Goal: Task Accomplishment & Management: Manage account settings

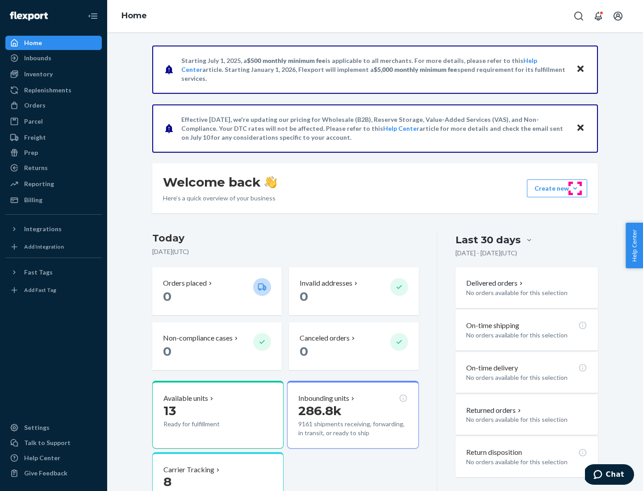
click at [575, 189] on button "Create new Create new inbound Create new order Create new product" at bounding box center [557, 189] width 60 height 18
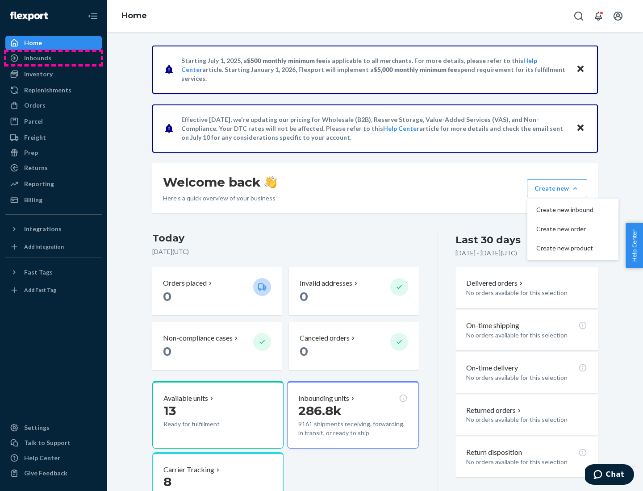
click at [54, 58] on div "Inbounds" at bounding box center [53, 58] width 95 height 13
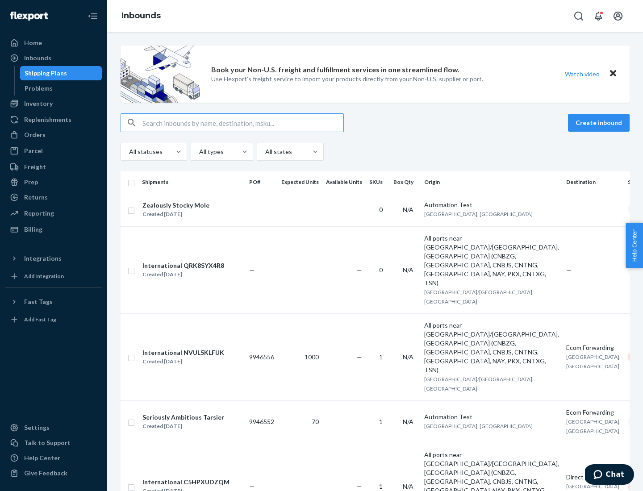
click at [600, 123] on button "Create inbound" at bounding box center [599, 123] width 62 height 18
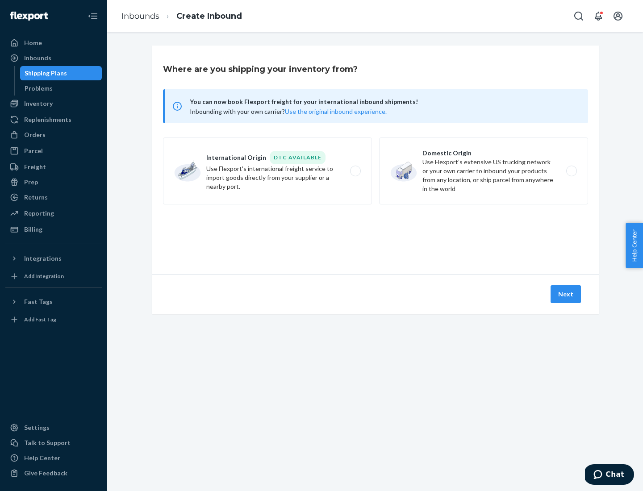
click at [484, 171] on label "Domestic Origin Use Flexport’s extensive US trucking network or your own carrie…" at bounding box center [483, 171] width 209 height 67
click at [571, 171] on input "Domestic Origin Use Flexport’s extensive US trucking network or your own carrie…" at bounding box center [574, 171] width 6 height 6
radio input "true"
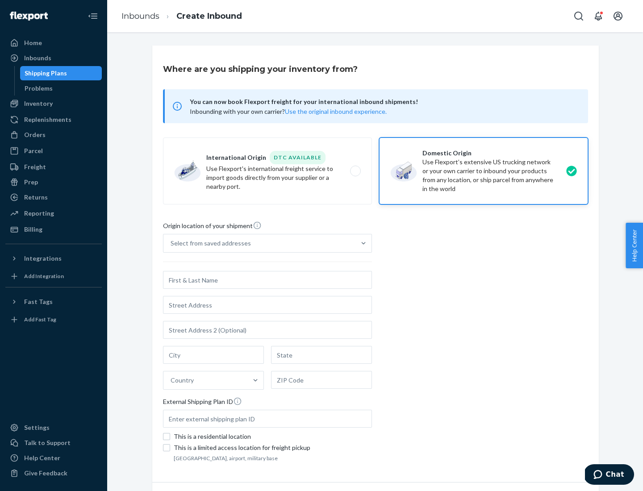
click at [209, 243] on div "Select from saved addresses" at bounding box center [211, 243] width 80 height 9
click at [172, 243] on input "Select from saved addresses" at bounding box center [171, 243] width 1 height 9
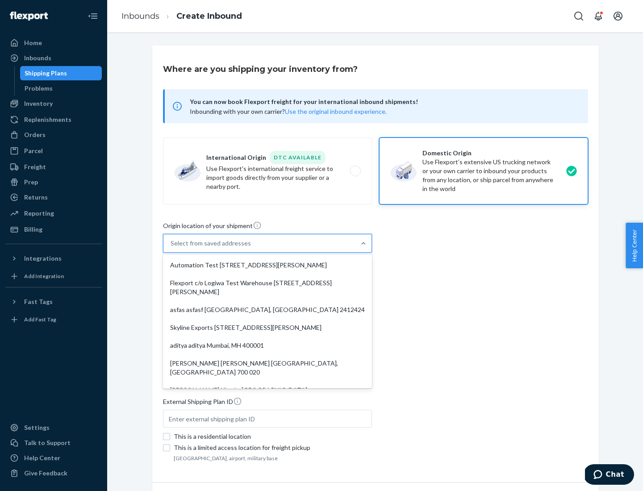
scroll to position [4, 0]
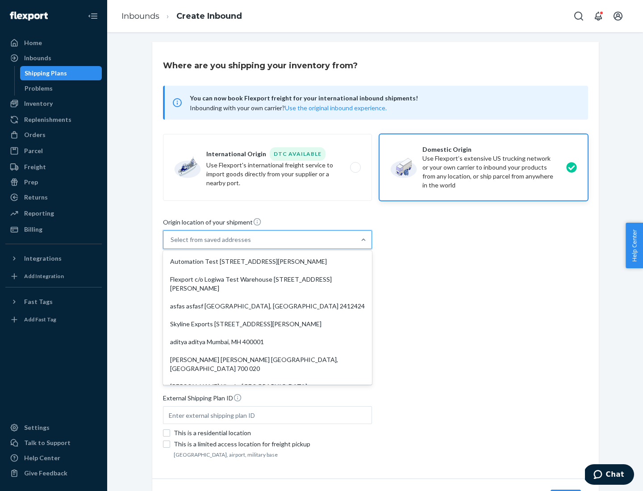
click at [268, 262] on div "Automation Test [STREET_ADDRESS][PERSON_NAME]" at bounding box center [267, 262] width 205 height 18
click at [172, 244] on input "option Automation Test [STREET_ADDRESS][PERSON_NAME]. 9 results available. Use …" at bounding box center [171, 239] width 1 height 9
type input "Automation Test"
type input "9th Floor"
type input "[GEOGRAPHIC_DATA]"
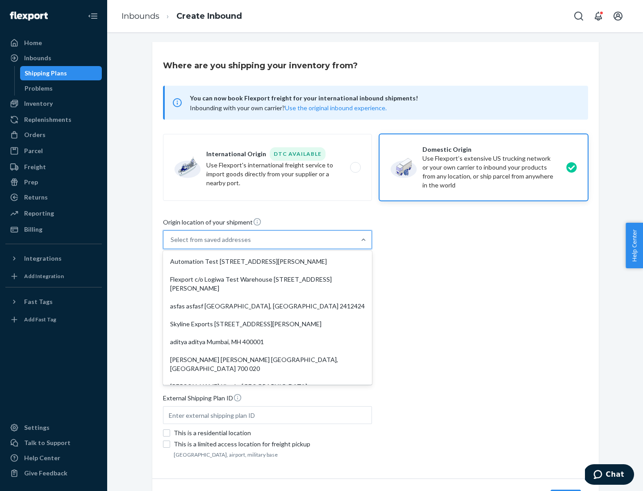
type input "CA"
type input "94104"
type input "[STREET_ADDRESS][PERSON_NAME]"
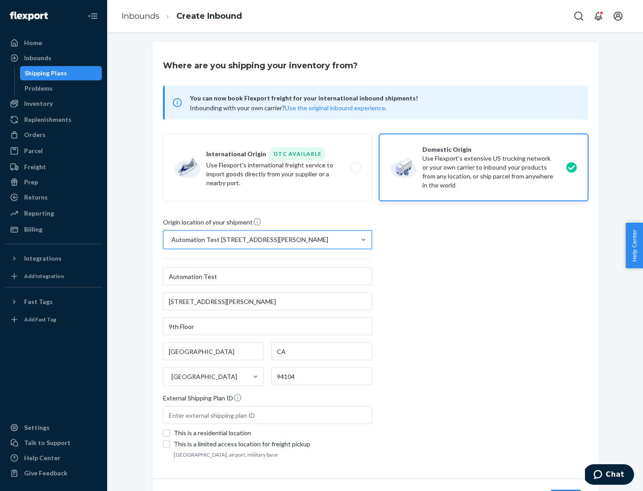
scroll to position [52, 0]
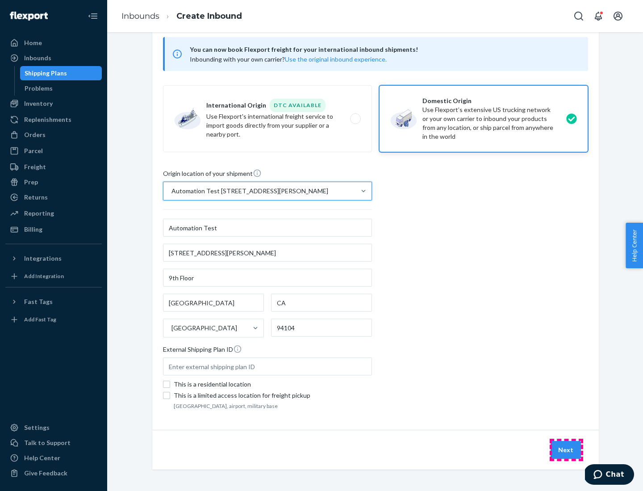
click at [566, 450] on button "Next" at bounding box center [566, 450] width 30 height 18
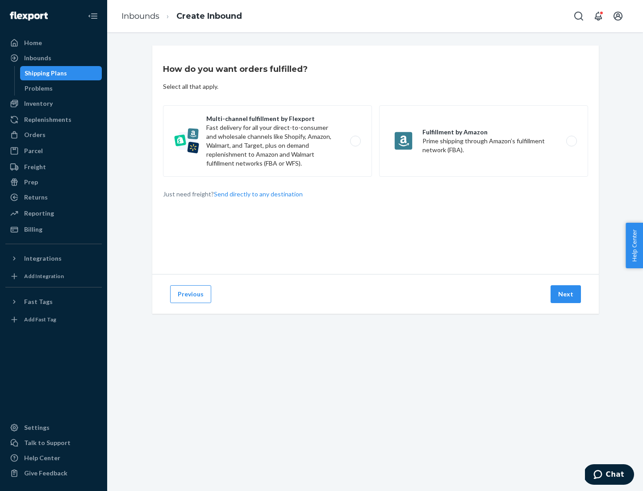
click at [268, 141] on label "Multi-channel fulfillment by Flexport Fast delivery for all your direct-to-cons…" at bounding box center [267, 140] width 209 height 71
click at [355, 141] on input "Multi-channel fulfillment by Flexport Fast delivery for all your direct-to-cons…" at bounding box center [358, 141] width 6 height 6
radio input "true"
click at [566, 294] on button "Next" at bounding box center [566, 294] width 30 height 18
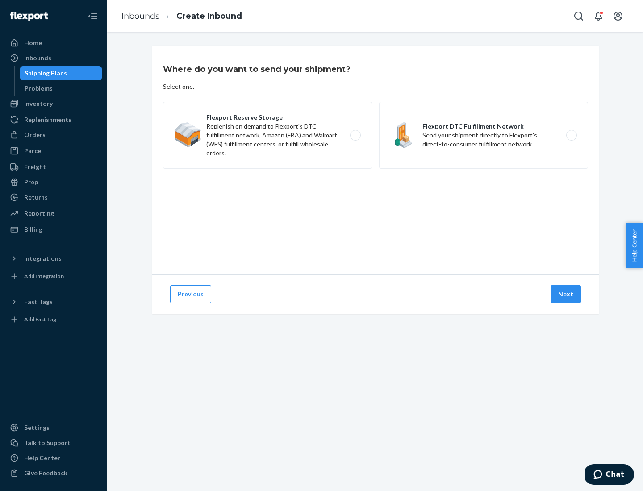
click at [484, 135] on label "Flexport DTC Fulfillment Network Send your shipment directly to Flexport's dire…" at bounding box center [483, 135] width 209 height 67
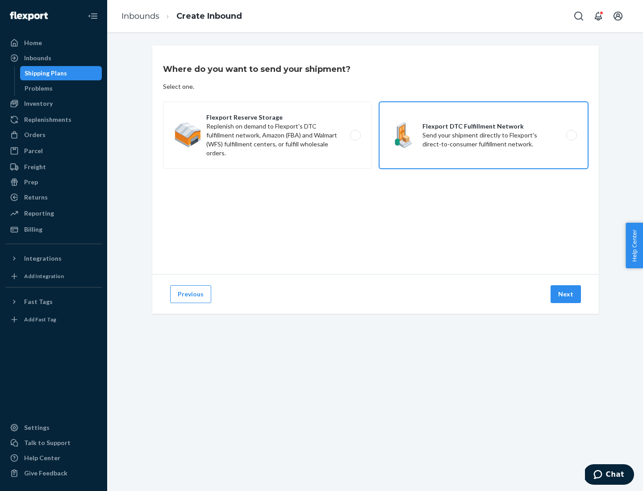
click at [571, 135] on input "Flexport DTC Fulfillment Network Send your shipment directly to Flexport's dire…" at bounding box center [574, 136] width 6 height 6
radio input "true"
click at [566, 294] on button "Next" at bounding box center [566, 294] width 30 height 18
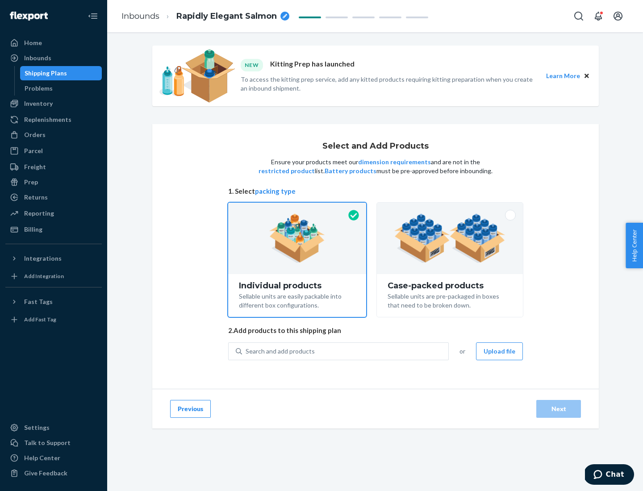
click at [450, 239] on img at bounding box center [449, 238] width 111 height 49
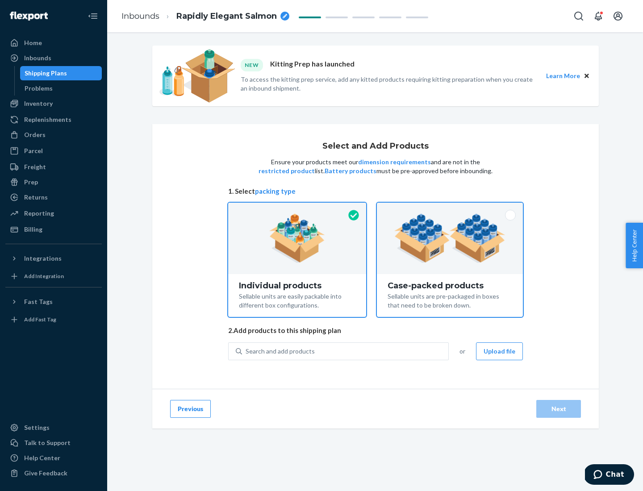
click at [450, 209] on input "Case-packed products Sellable units are pre-packaged in boxes that need to be b…" at bounding box center [450, 206] width 6 height 6
radio input "true"
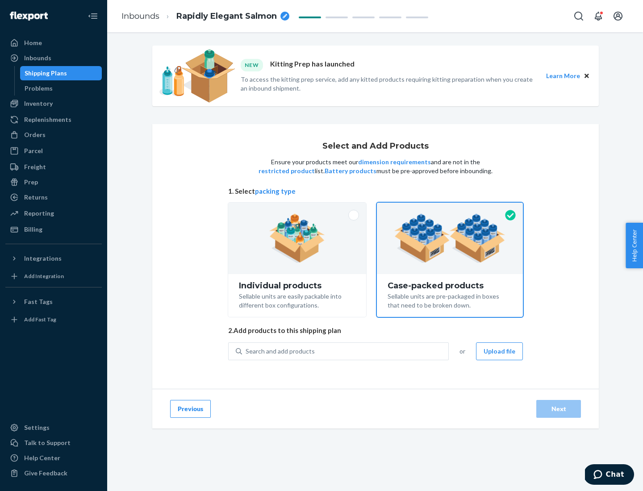
radio input "false"
click at [346, 351] on div "Search and add products" at bounding box center [345, 352] width 206 height 16
click at [247, 351] on input "Search and add products" at bounding box center [246, 351] width 1 height 9
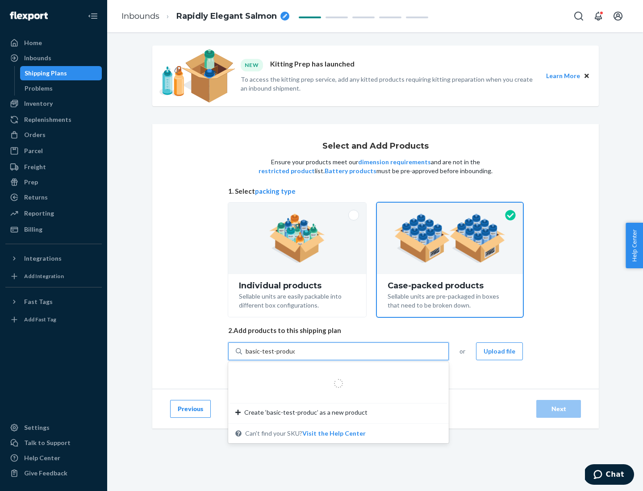
type input "basic-test-product-1"
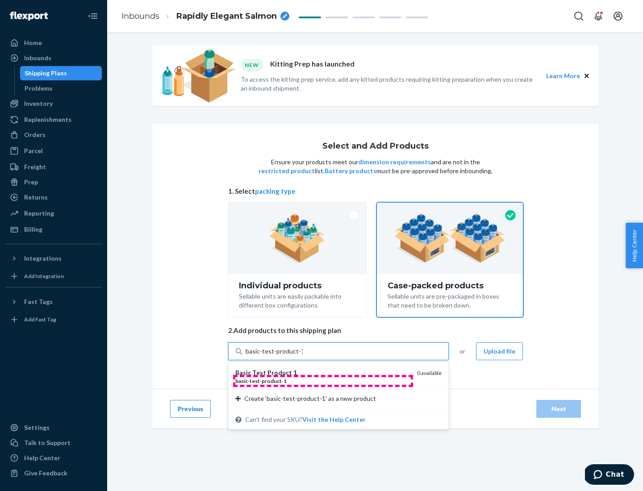
click at [323, 381] on div "basic - test - product - 1" at bounding box center [322, 381] width 175 height 8
click at [303, 356] on input "basic-test-product-1" at bounding box center [274, 351] width 57 height 9
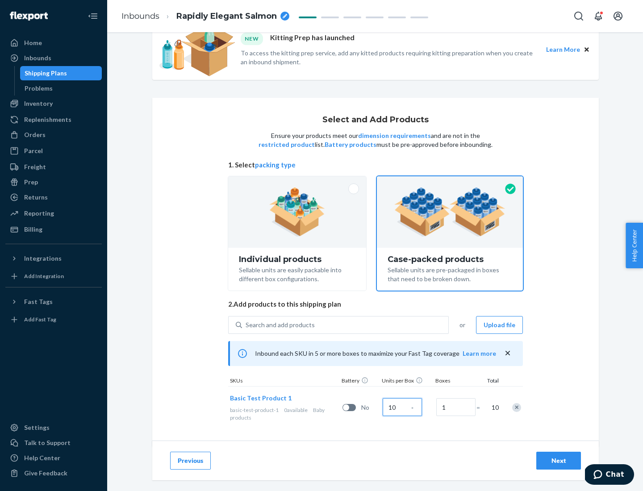
scroll to position [32, 0]
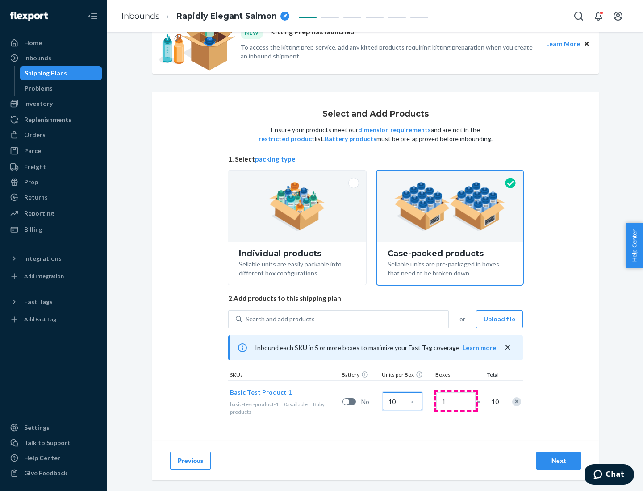
type input "10"
type input "7"
click at [559, 461] on div "Next" at bounding box center [558, 461] width 29 height 9
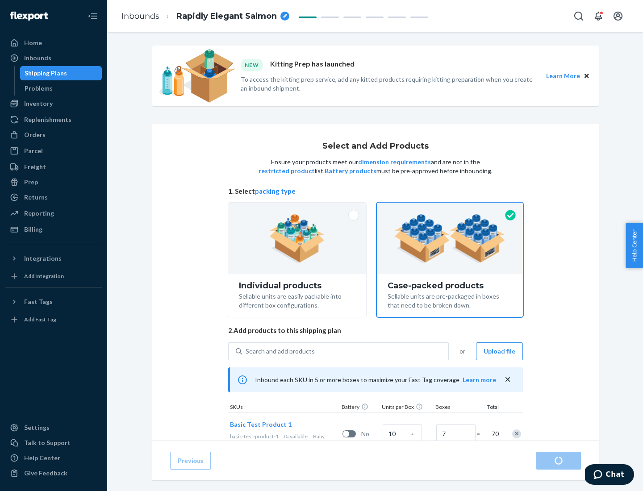
radio input "true"
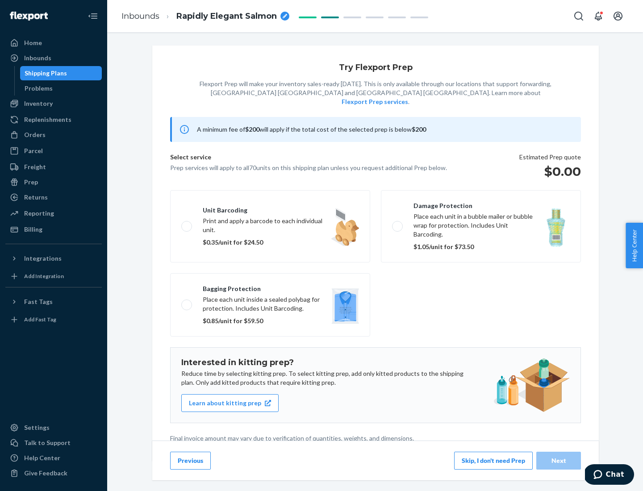
scroll to position [2, 0]
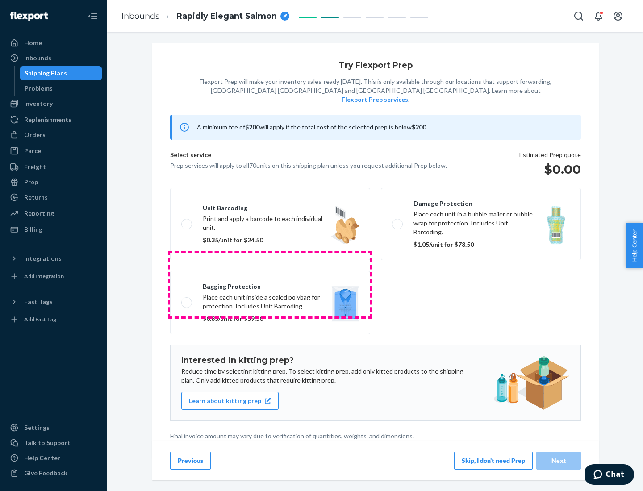
click at [270, 285] on label "Bagging protection Place each unit inside a sealed polybag for protection. Incl…" at bounding box center [270, 302] width 200 height 63
click at [187, 300] on input "Bagging protection Place each unit inside a sealed polybag for protection. Incl…" at bounding box center [184, 303] width 6 height 6
checkbox input "true"
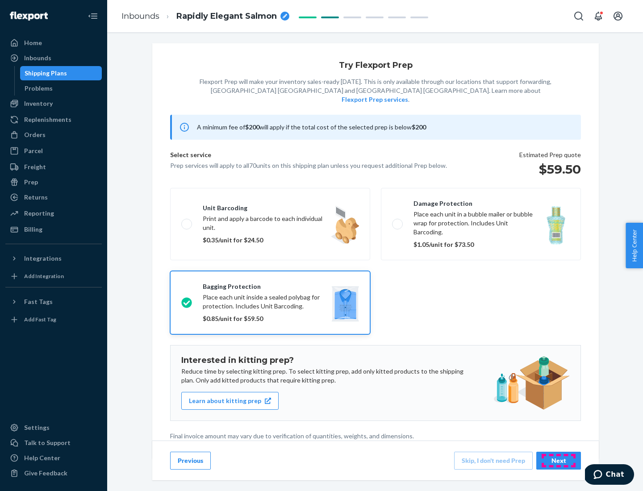
click at [559, 461] on div "Next" at bounding box center [558, 461] width 29 height 9
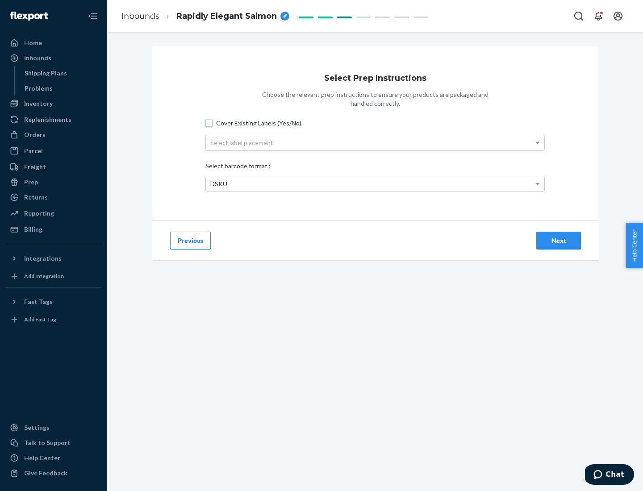
click at [209, 123] on input "Cover Existing Labels (Yes/No)" at bounding box center [208, 123] width 7 height 7
checkbox input "true"
click at [375, 143] on div "Select label placement" at bounding box center [375, 142] width 339 height 15
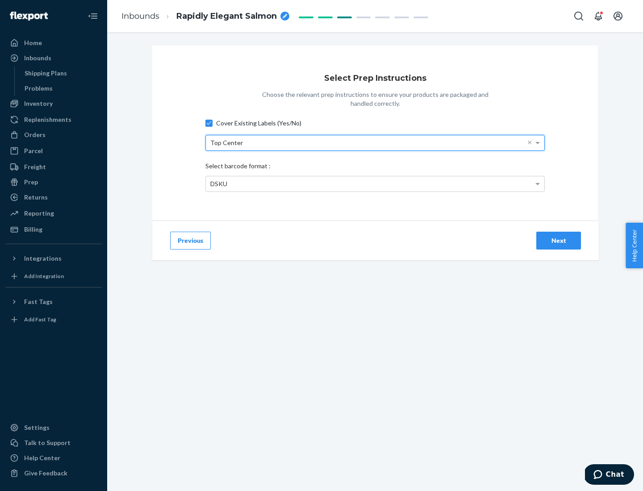
click at [375, 184] on div "DSKU" at bounding box center [375, 183] width 339 height 15
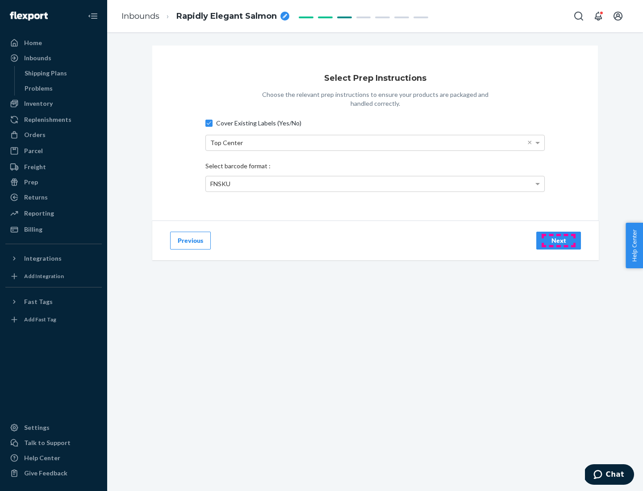
click at [559, 240] on div "Next" at bounding box center [558, 240] width 29 height 9
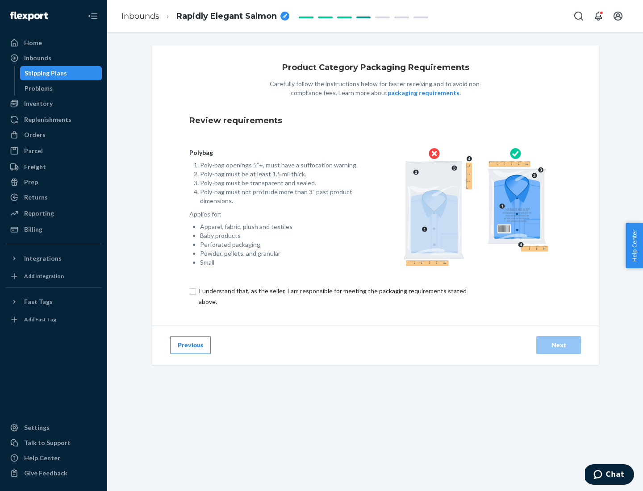
click at [332, 296] on input "checkbox" at bounding box center [337, 296] width 297 height 21
checkbox input "true"
click at [559, 345] on div "Next" at bounding box center [558, 345] width 29 height 9
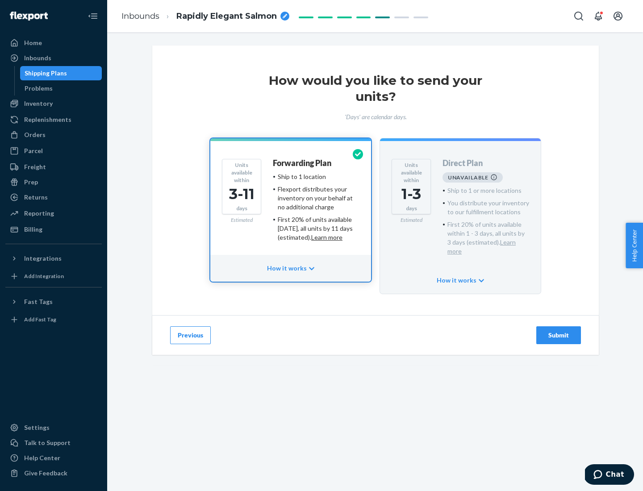
click at [303, 163] on h4 "Forwarding Plan" at bounding box center [302, 163] width 59 height 9
click at [559, 331] on div "Submit" at bounding box center [558, 335] width 29 height 9
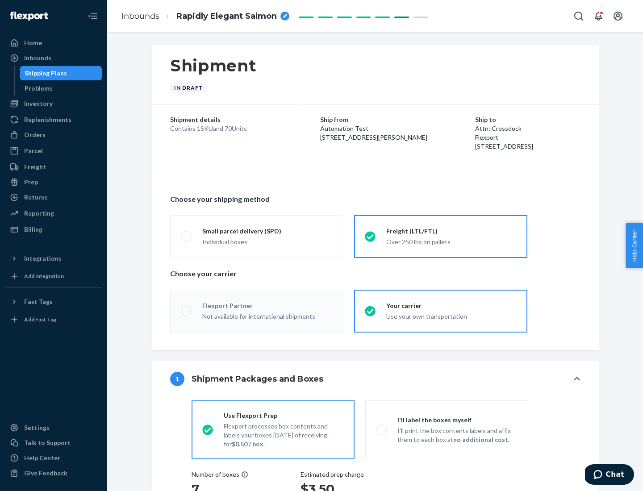
radio input "true"
radio input "false"
radio input "true"
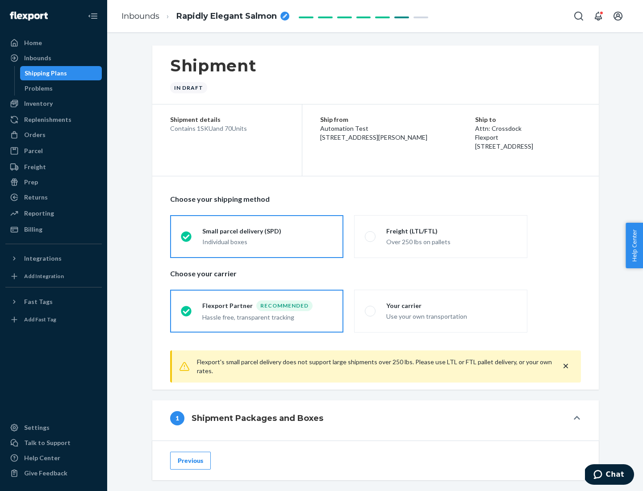
click at [268, 241] on div "Individual boxes" at bounding box center [267, 242] width 130 height 9
click at [187, 239] on input "Small parcel delivery (SPD) Individual boxes" at bounding box center [184, 237] width 6 height 6
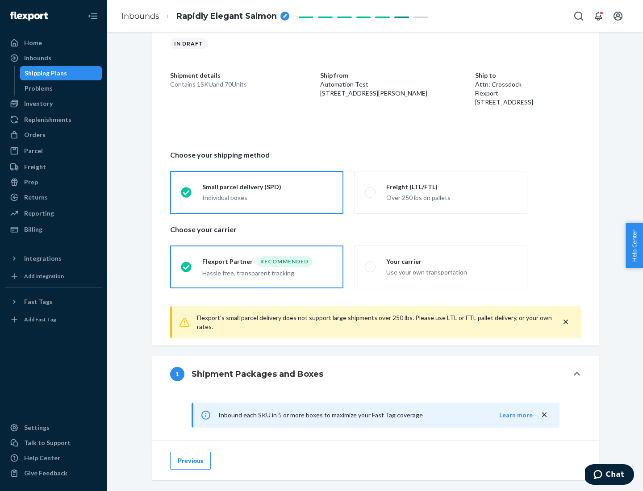
click at [452, 261] on div "Your carrier" at bounding box center [451, 261] width 130 height 9
click at [371, 264] on input "Your carrier Use your own transportation" at bounding box center [368, 267] width 6 height 6
radio input "true"
radio input "false"
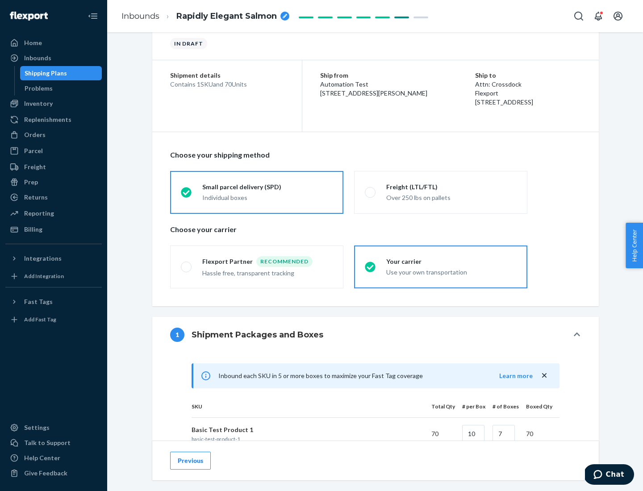
scroll to position [217, 0]
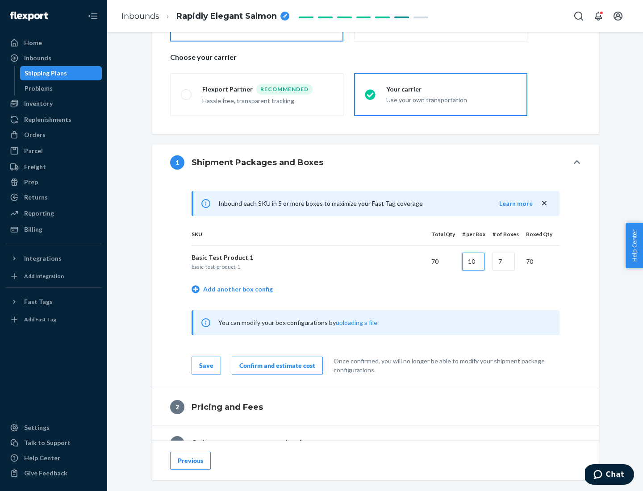
type input "10"
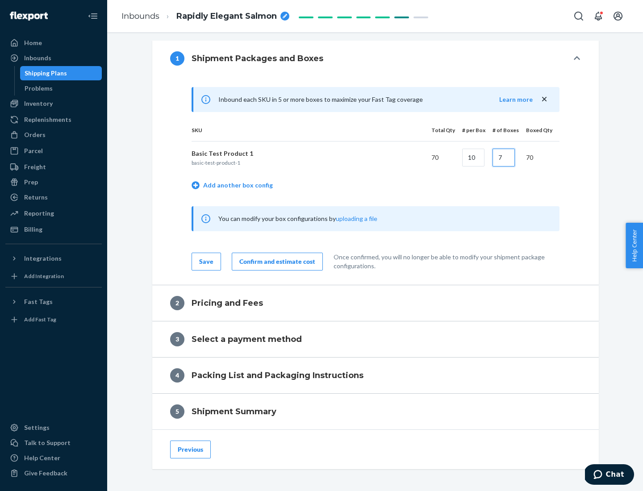
type input "7"
click at [276, 261] on div "Confirm and estimate cost" at bounding box center [277, 261] width 76 height 9
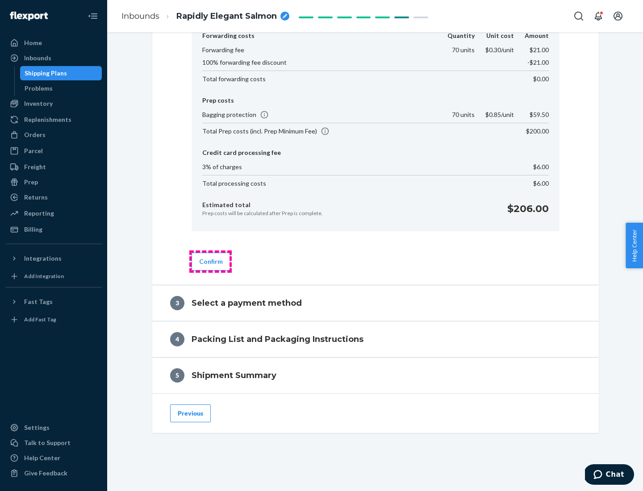
click at [210, 261] on button "Confirm" at bounding box center [211, 262] width 39 height 18
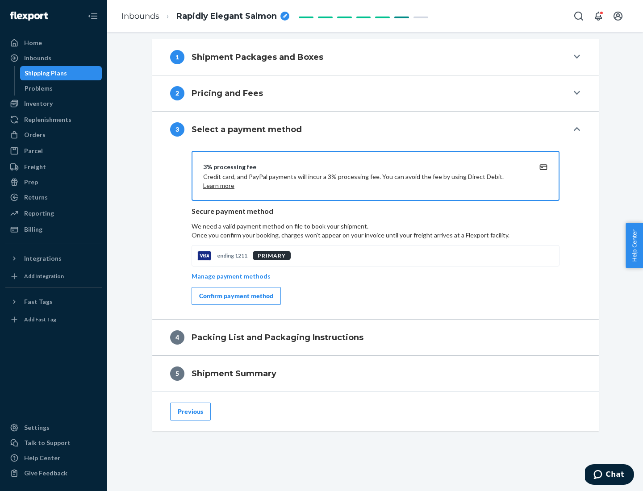
scroll to position [322, 0]
click at [235, 296] on div "Confirm payment method" at bounding box center [236, 296] width 74 height 9
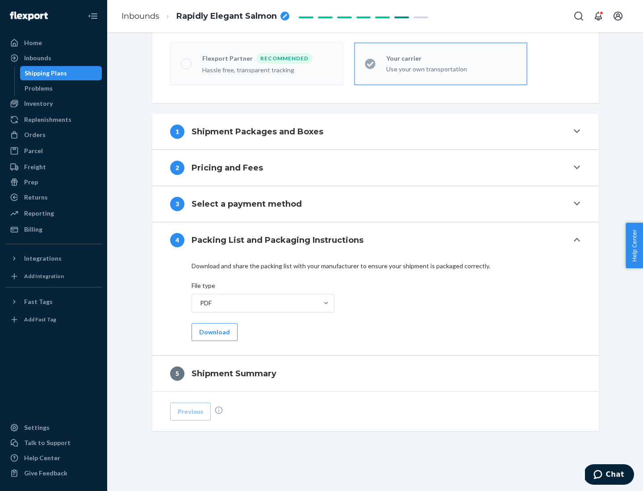
click at [214, 332] on button "Download" at bounding box center [215, 332] width 46 height 18
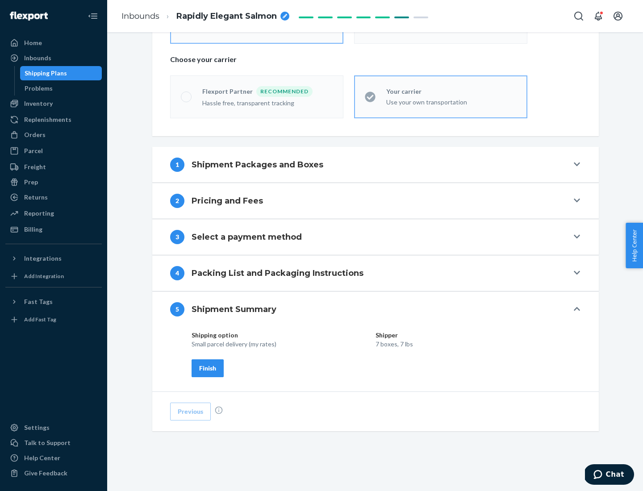
scroll to position [214, 0]
